Goal: Transaction & Acquisition: Subscribe to service/newsletter

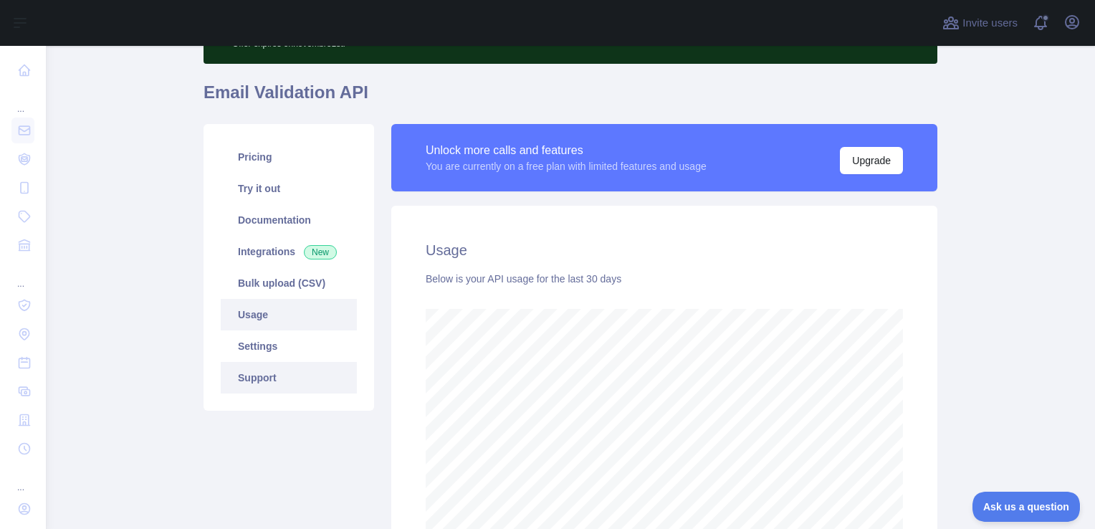
scroll to position [92, 0]
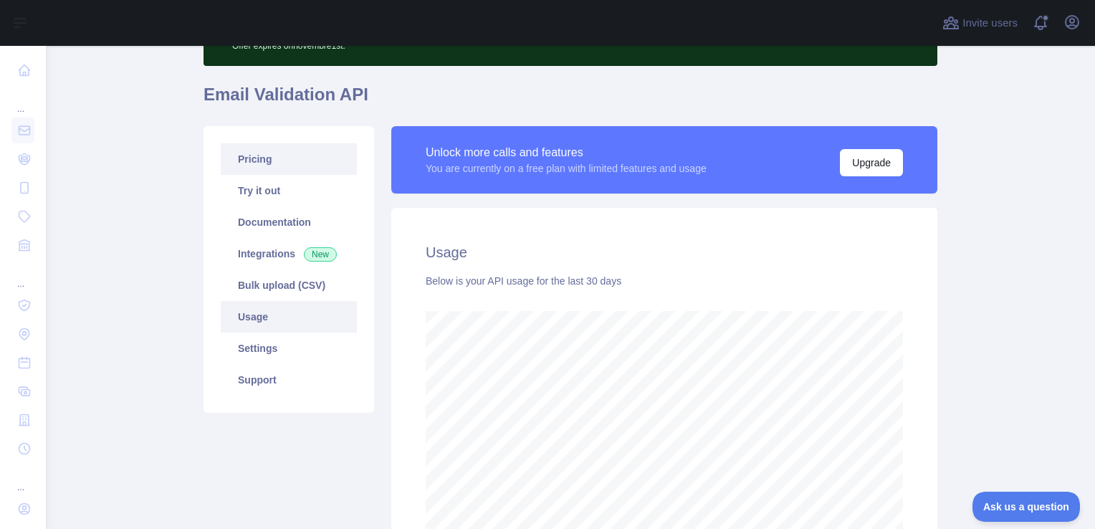
click at [291, 162] on link "Pricing" at bounding box center [289, 159] width 136 height 32
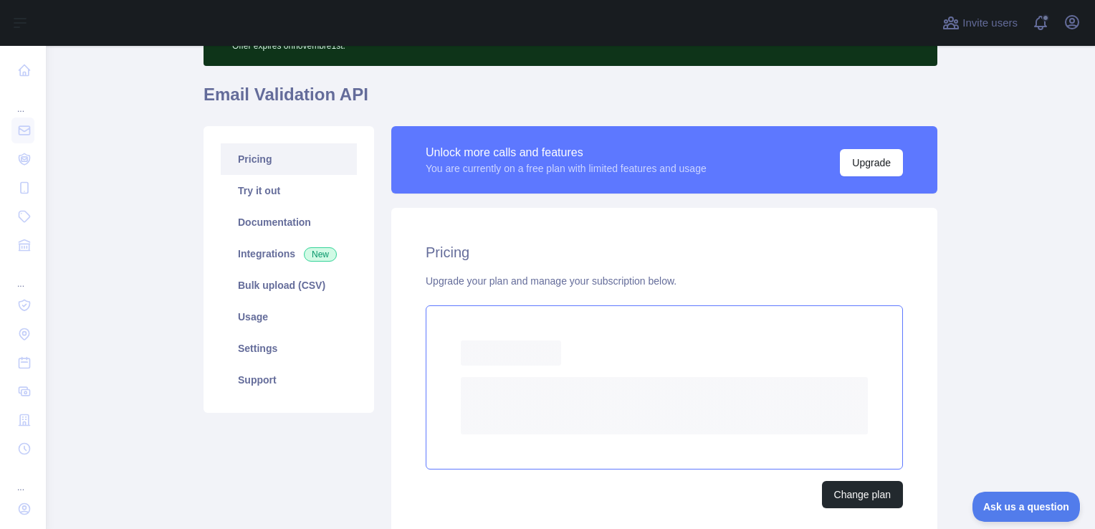
scroll to position [155, 0]
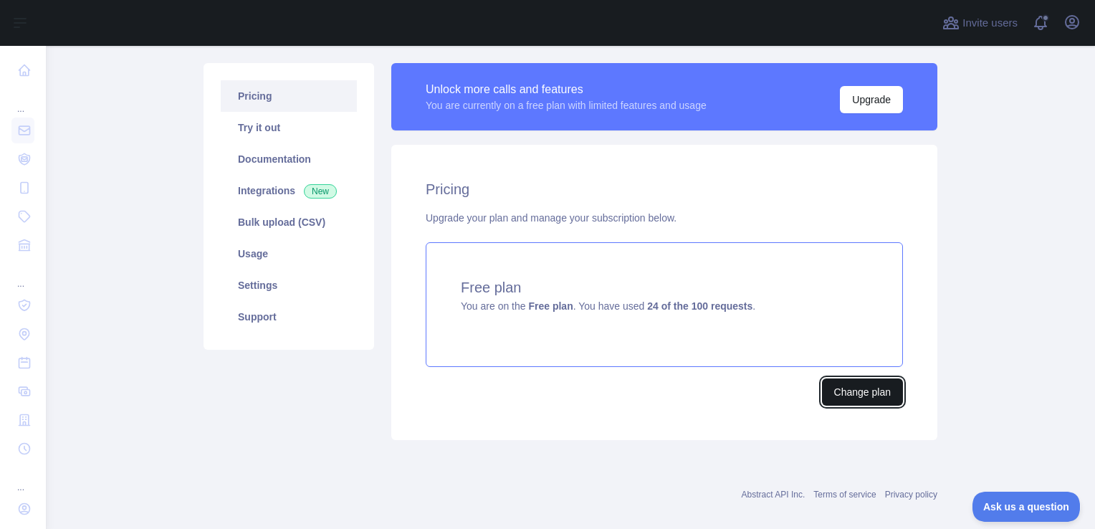
click at [841, 391] on button "Change plan" at bounding box center [862, 392] width 81 height 27
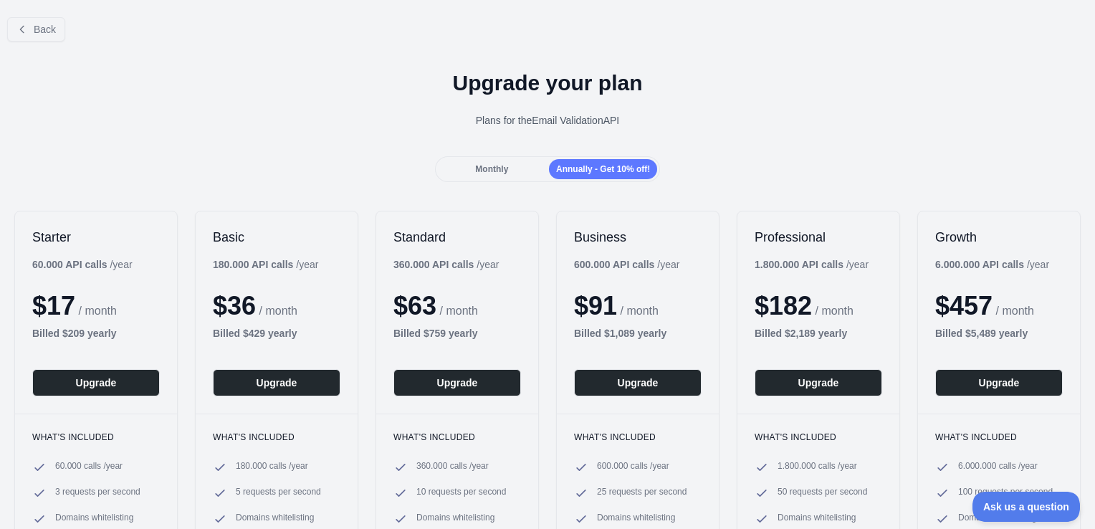
click at [475, 175] on div "Monthly" at bounding box center [492, 169] width 108 height 20
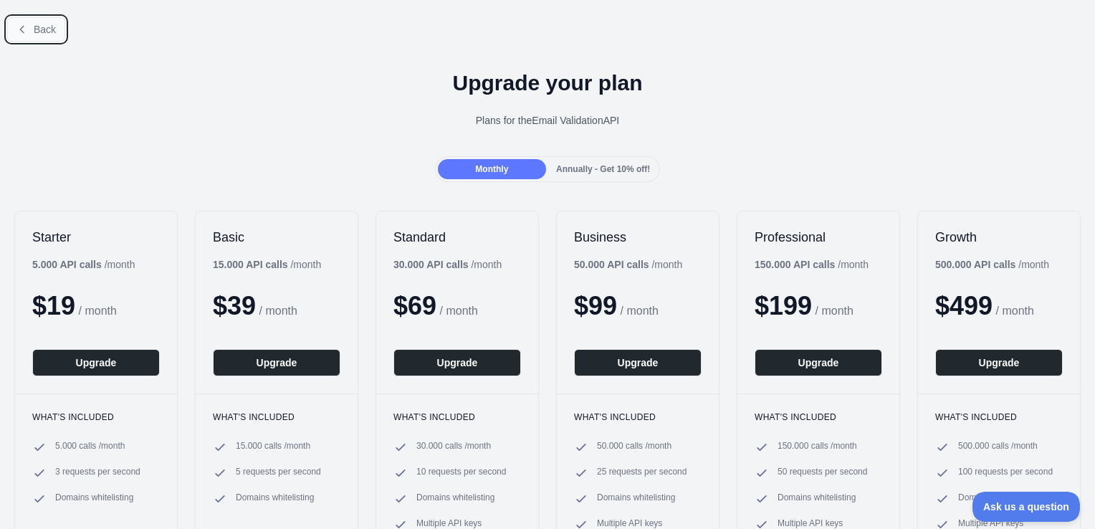
click at [49, 36] on button "Back" at bounding box center [36, 29] width 58 height 24
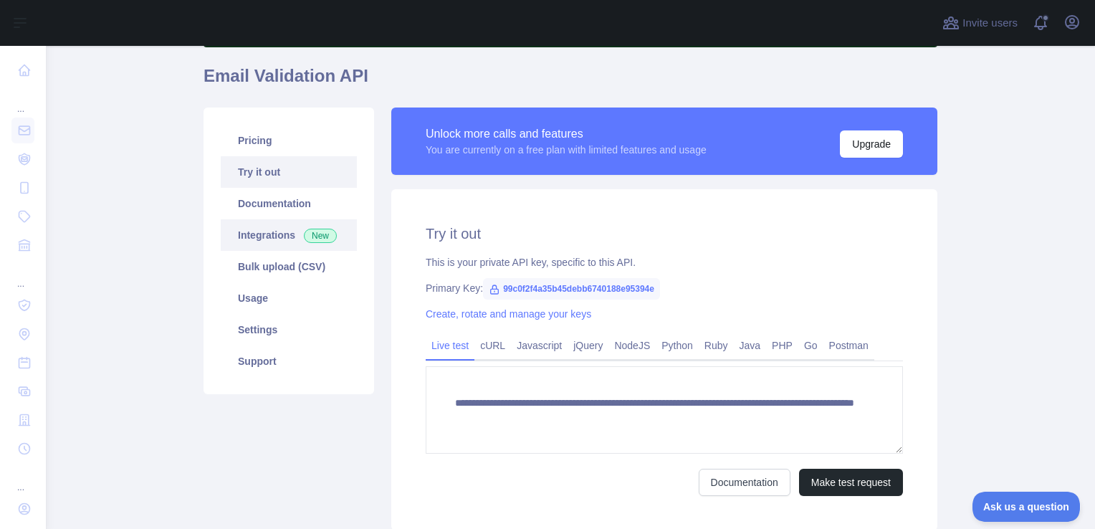
scroll to position [108, 0]
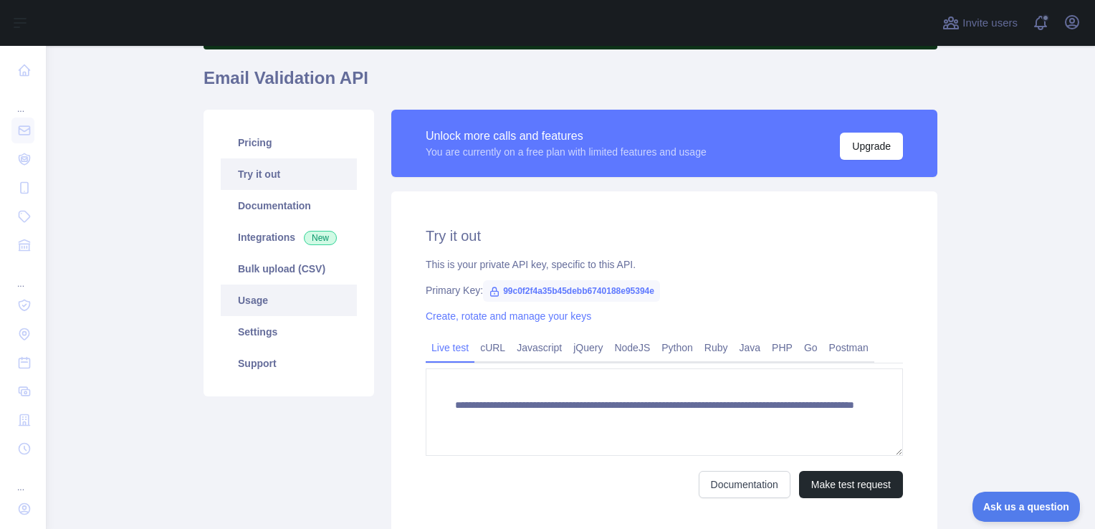
click at [290, 303] on link "Usage" at bounding box center [289, 301] width 136 height 32
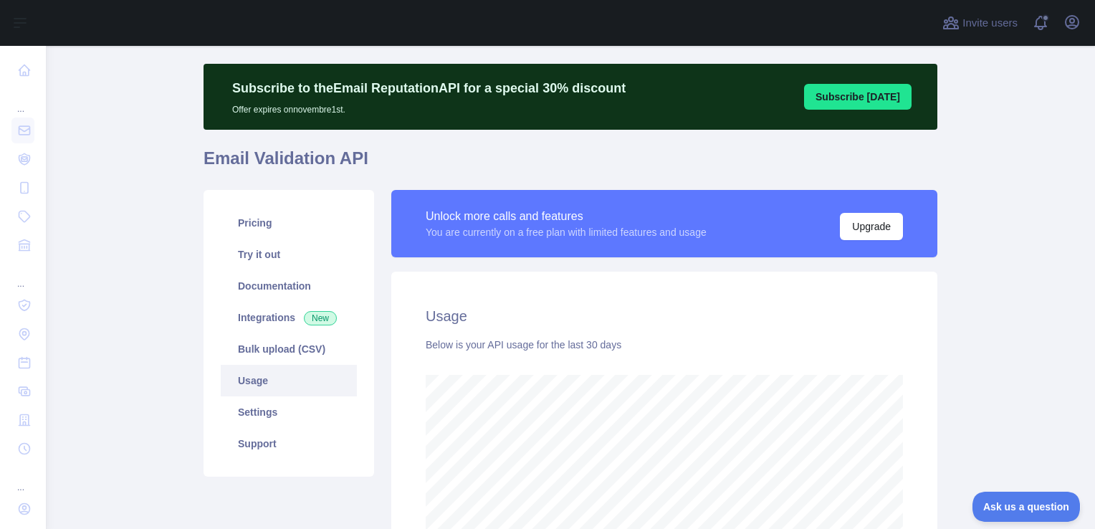
scroll to position [29, 0]
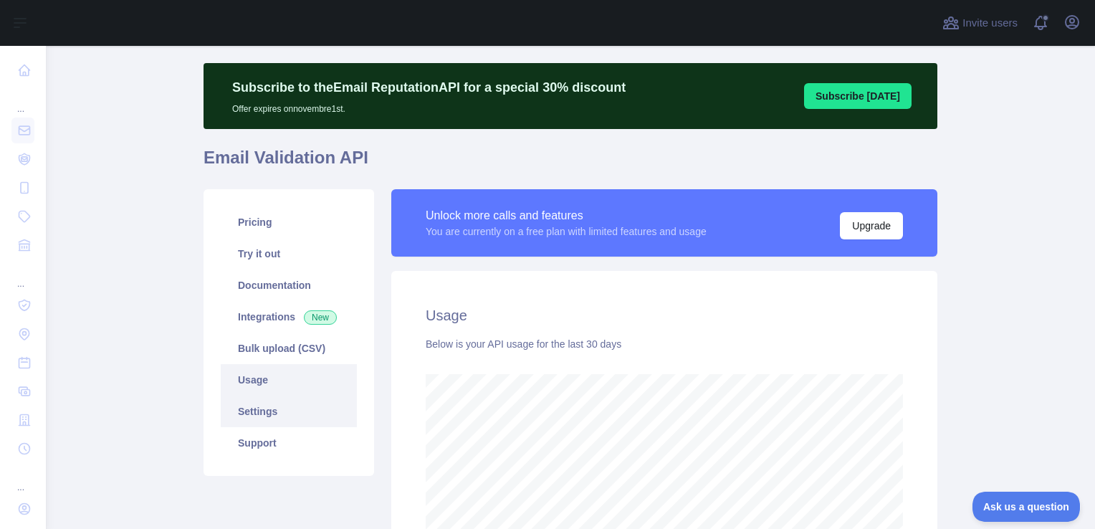
click at [282, 423] on link "Settings" at bounding box center [289, 412] width 136 height 32
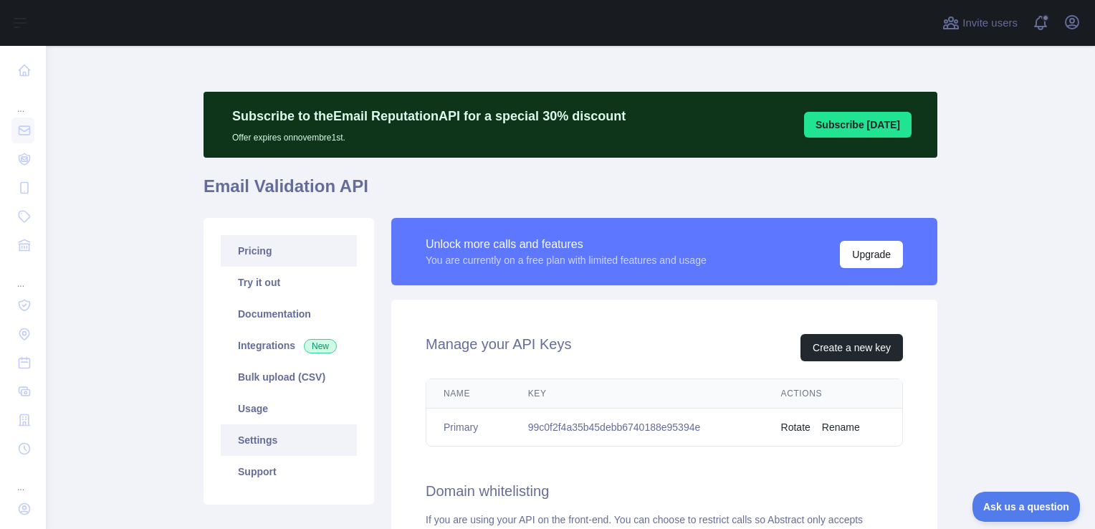
click at [275, 260] on link "Pricing" at bounding box center [289, 251] width 136 height 32
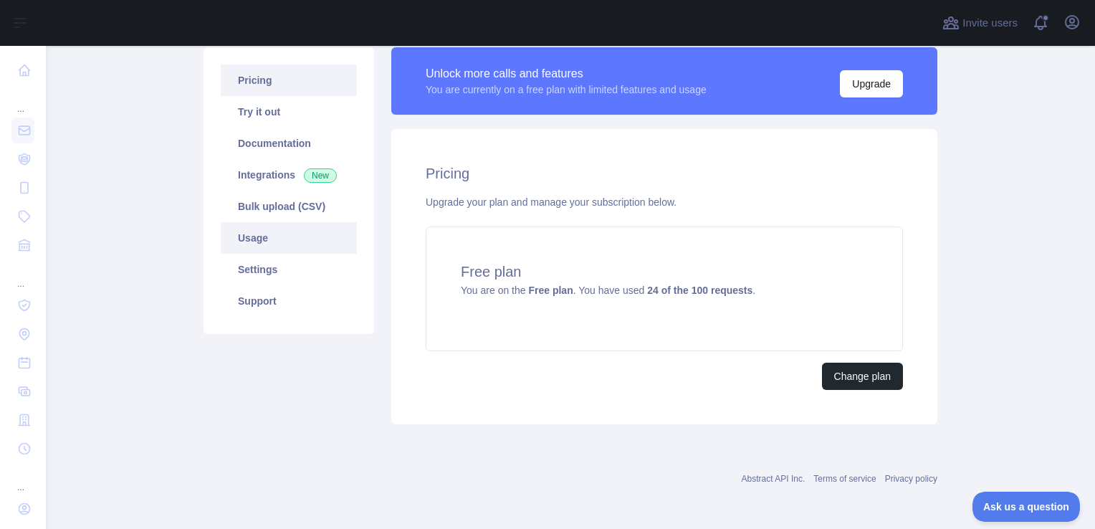
scroll to position [170, 0]
